Goal: Task Accomplishment & Management: Use online tool/utility

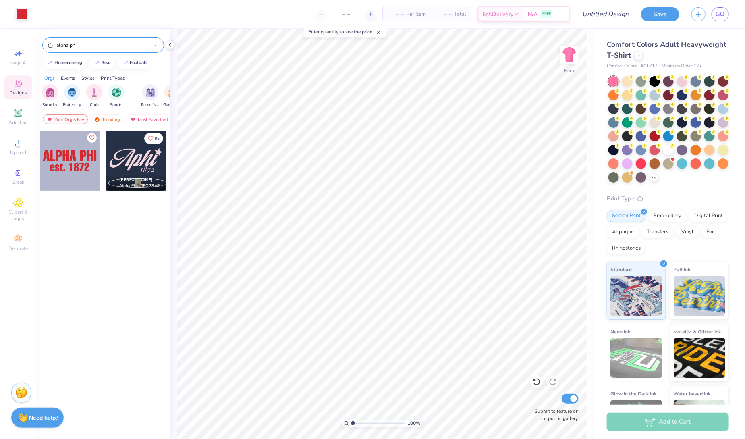
drag, startPoint x: 114, startPoint y: 44, endPoint x: 21, endPoint y: 41, distance: 92.7
click at [21, 41] on div "Art colors – – Per Item – – Total Est. Delivery N/A FREE Design Title Save GO I…" at bounding box center [372, 219] width 745 height 439
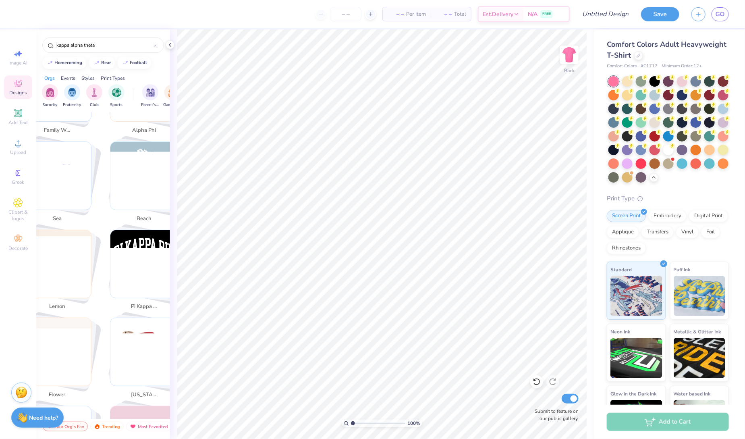
scroll to position [1141, 0]
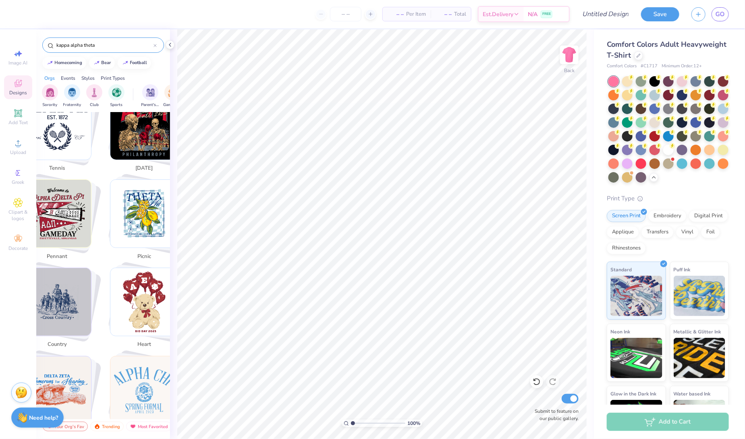
drag, startPoint x: 102, startPoint y: 48, endPoint x: 22, endPoint y: 41, distance: 80.4
click at [22, 41] on div "– – Per Item – – Total Est. Delivery N/A FREE Design Title Save GO Image AI Des…" at bounding box center [372, 219] width 745 height 439
type input "service for sight"
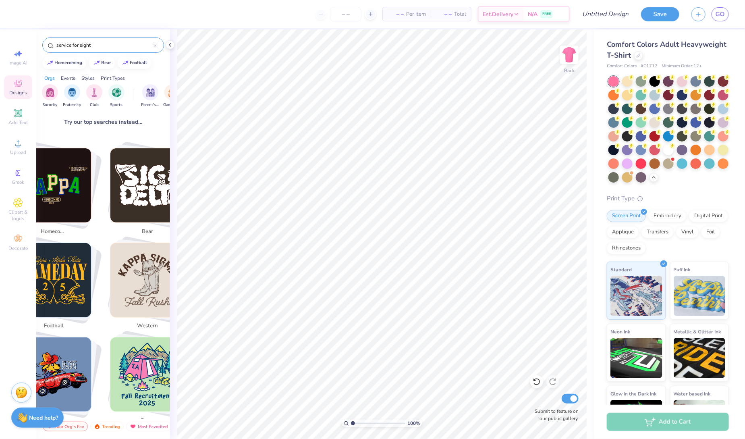
scroll to position [0, 0]
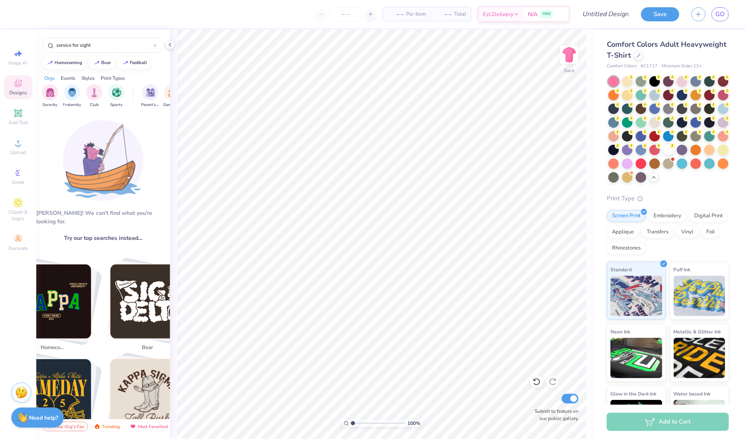
click at [87, 170] on img at bounding box center [103, 160] width 81 height 81
click at [10, 125] on span "Add Text" at bounding box center [17, 122] width 19 height 6
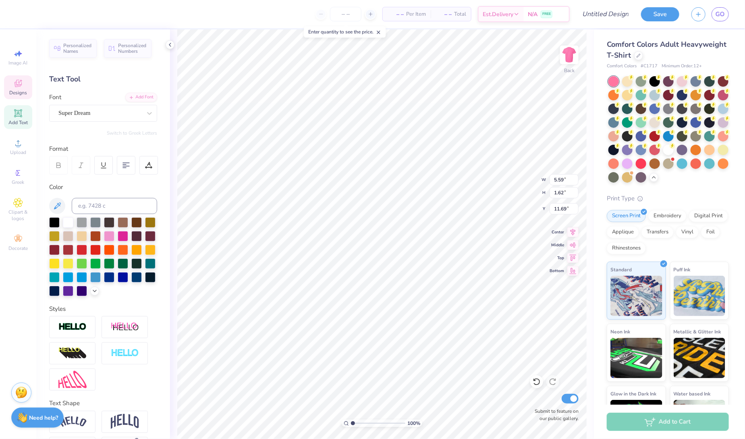
click at [21, 87] on icon at bounding box center [18, 84] width 10 height 10
click at [16, 99] on div "Designs" at bounding box center [18, 87] width 28 height 24
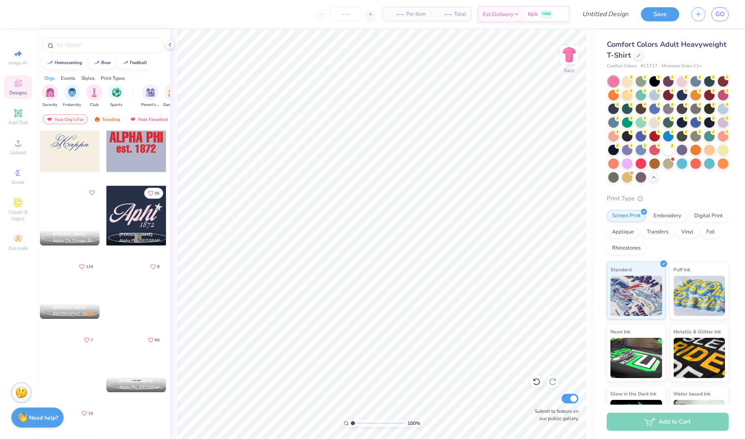
scroll to position [239, 0]
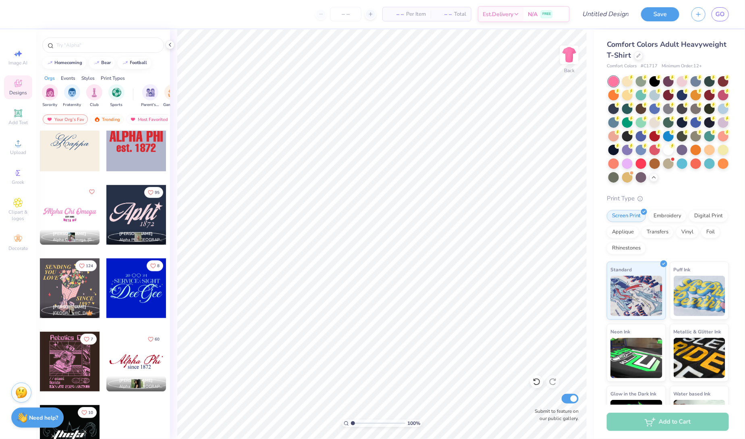
click at [133, 293] on div at bounding box center [136, 288] width 60 height 60
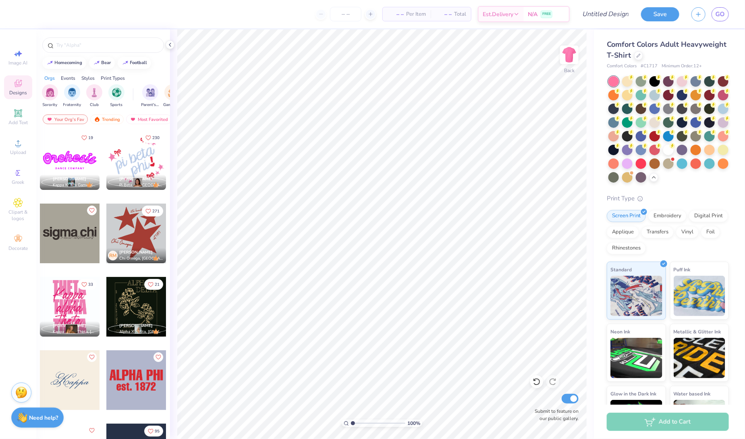
scroll to position [248, 0]
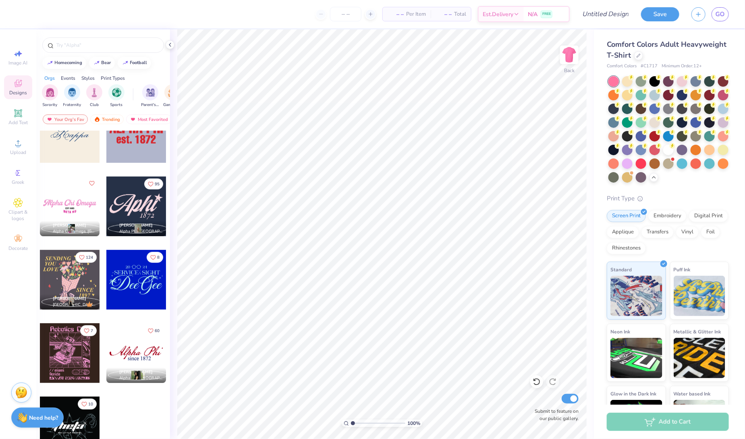
click at [121, 295] on div at bounding box center [136, 280] width 60 height 60
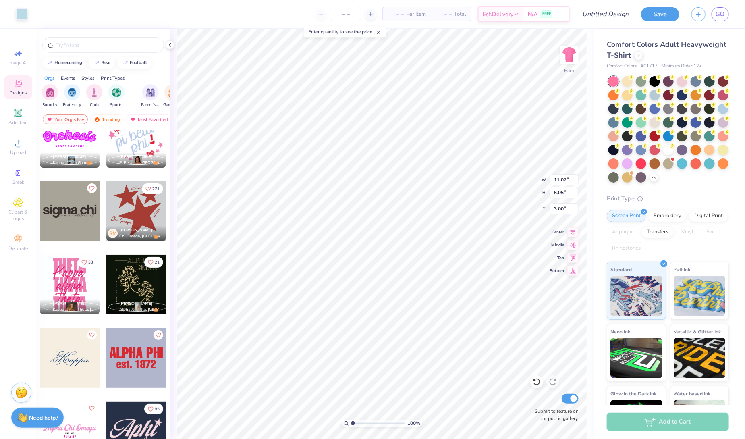
scroll to position [0, 0]
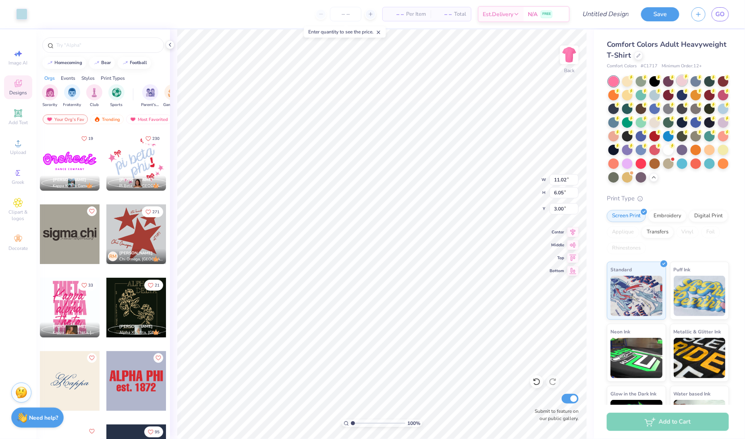
click at [678, 81] on div at bounding box center [682, 80] width 10 height 10
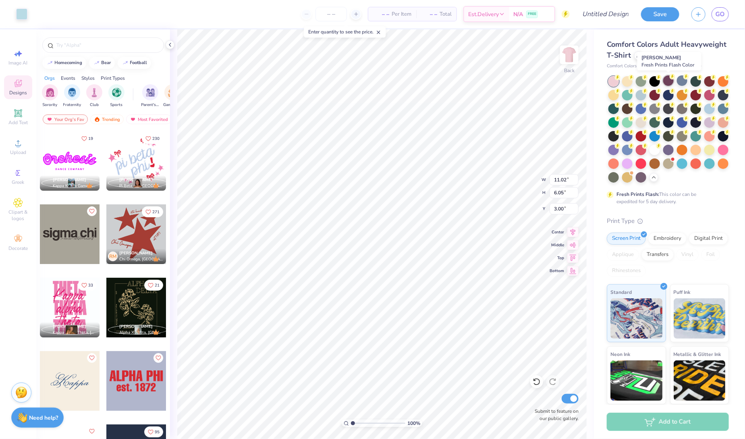
click at [668, 81] on div at bounding box center [668, 80] width 10 height 10
click at [647, 163] on div at bounding box center [668, 129] width 120 height 106
click at [642, 183] on div "Fresh Prints Flash: This color can be expedited for 5 day delivery." at bounding box center [667, 140] width 122 height 129
click at [642, 182] on div "Fresh Prints Flash: This color can be expedited for 5 day delivery." at bounding box center [667, 140] width 122 height 129
click at [714, 116] on circle at bounding box center [713, 118] width 6 height 6
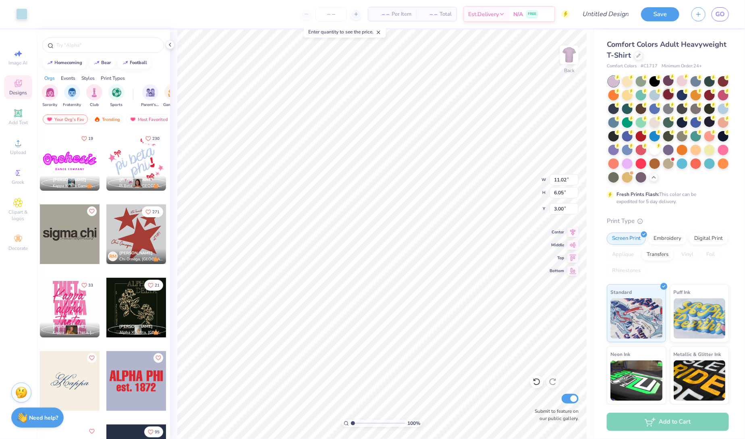
click at [668, 89] on div at bounding box center [668, 94] width 10 height 10
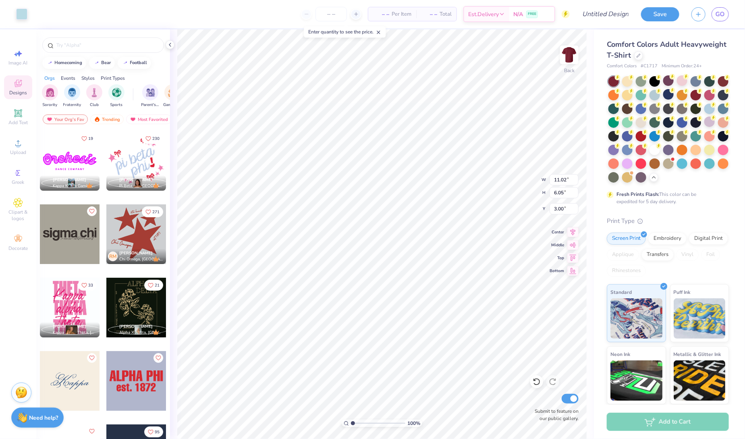
click at [688, 84] on div at bounding box center [668, 129] width 120 height 106
click at [685, 82] on div at bounding box center [682, 80] width 10 height 10
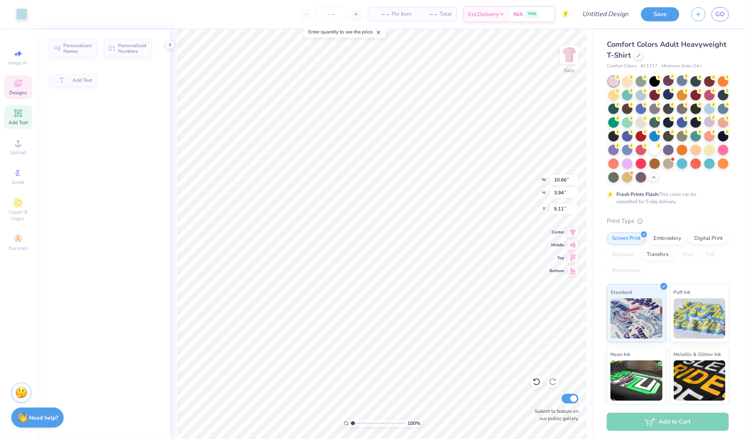
type input "10.66"
type input "3.94"
type input "5.11"
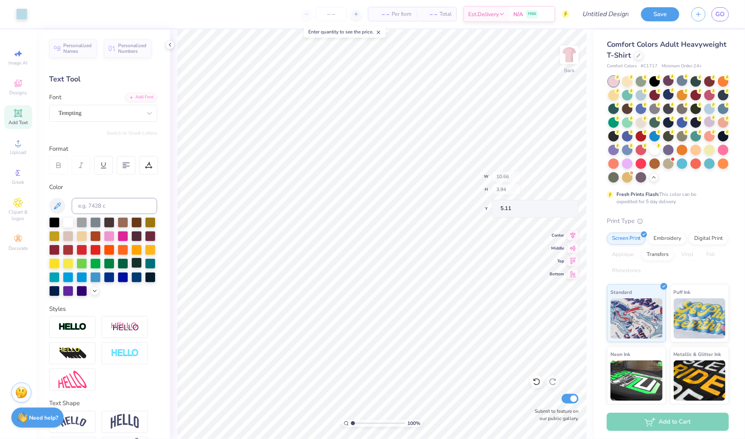
type input "10.88"
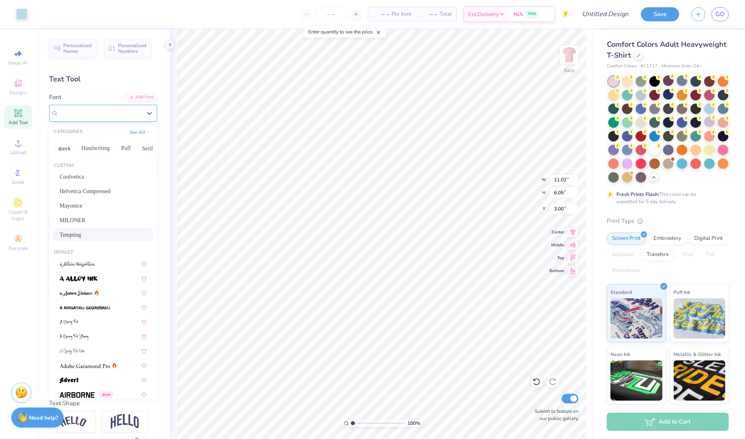
click at [88, 111] on div "Tempting" at bounding box center [100, 113] width 85 height 12
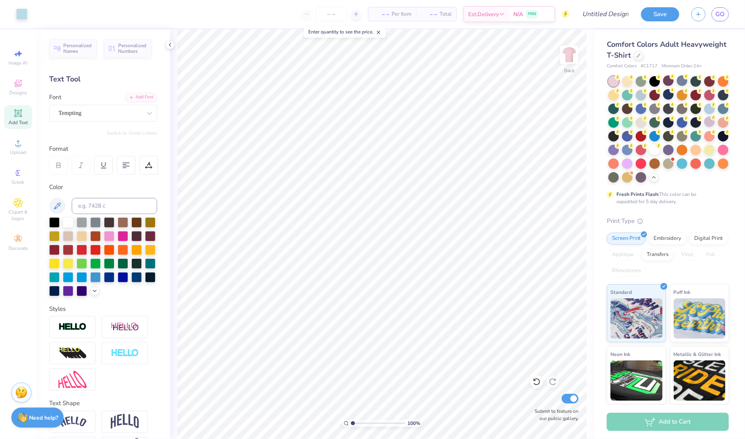
click at [619, 210] on div "Art colors – – Per Item – – Total Est. Delivery N/A FREE Design Title Save GO I…" at bounding box center [372, 219] width 745 height 439
click at [92, 288] on icon at bounding box center [94, 290] width 6 height 6
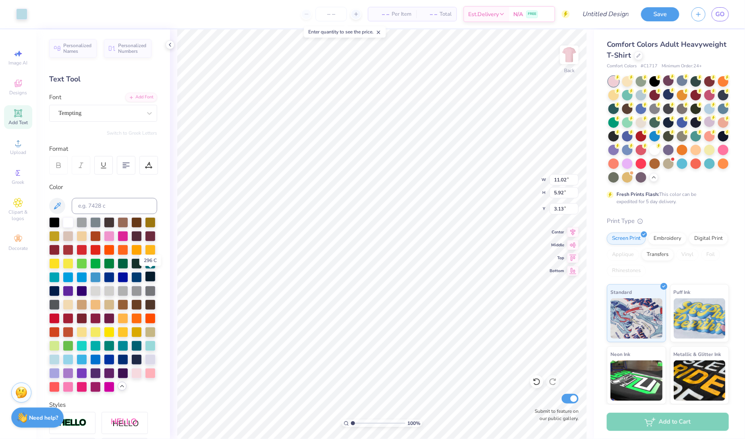
click at [148, 277] on div at bounding box center [150, 276] width 10 height 10
click at [150, 276] on div at bounding box center [150, 276] width 10 height 10
type input "9.22"
type textarea "women in business"
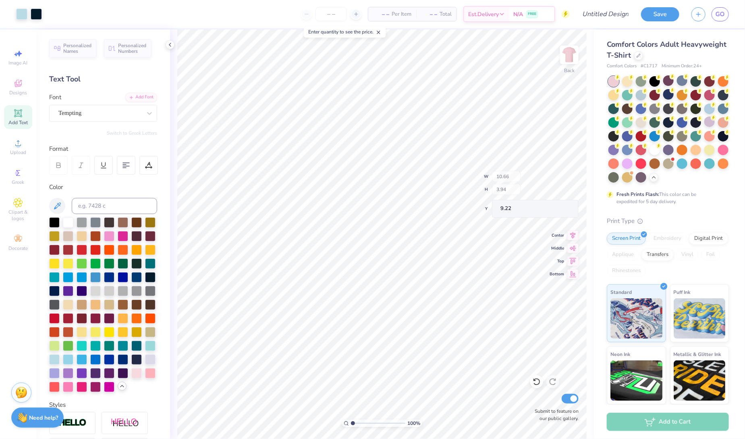
click at [410, 29] on div "Art colors – – Per Item – – Total Est. Delivery N/A FREE Design Title Save GO I…" at bounding box center [372, 219] width 745 height 439
type input "4.96"
type input "0.86"
type input "4.09"
click at [120, 234] on div at bounding box center [123, 235] width 10 height 10
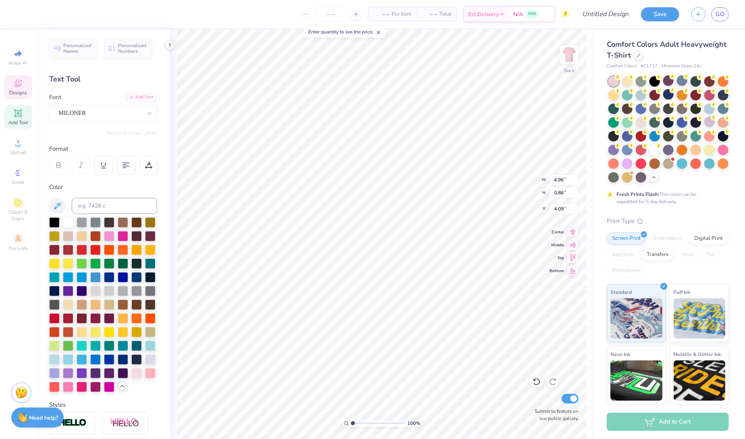
scroll to position [0, 0]
type textarea "w"
click at [561, 68] on div "Back" at bounding box center [569, 60] width 19 height 29
click at [561, 55] on img at bounding box center [569, 55] width 32 height 32
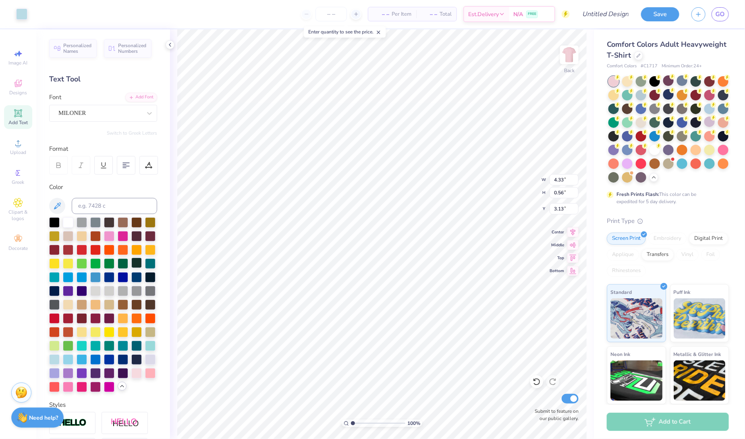
type input "8.98"
click at [134, 267] on div at bounding box center [136, 262] width 10 height 10
click at [122, 374] on div at bounding box center [123, 372] width 10 height 10
click at [111, 219] on div at bounding box center [109, 221] width 10 height 10
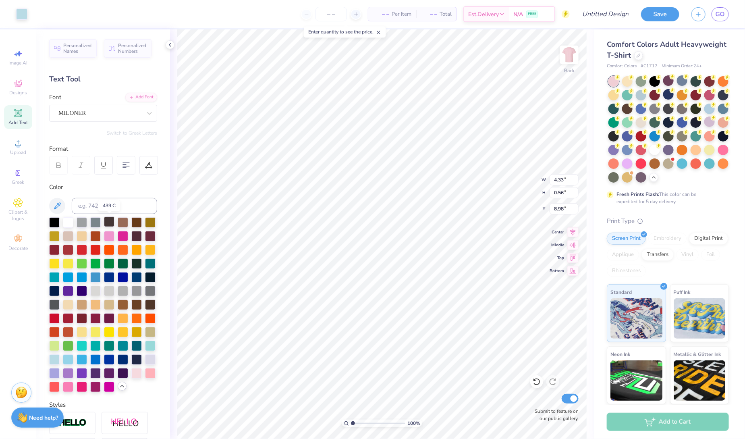
click at [111, 219] on div at bounding box center [109, 221] width 10 height 10
click at [111, 224] on div at bounding box center [109, 221] width 10 height 10
